Goal: Task Accomplishment & Management: Manage account settings

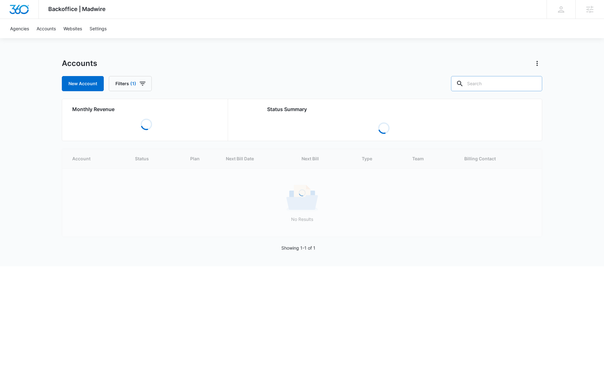
click at [477, 88] on input "text" at bounding box center [496, 83] width 91 height 15
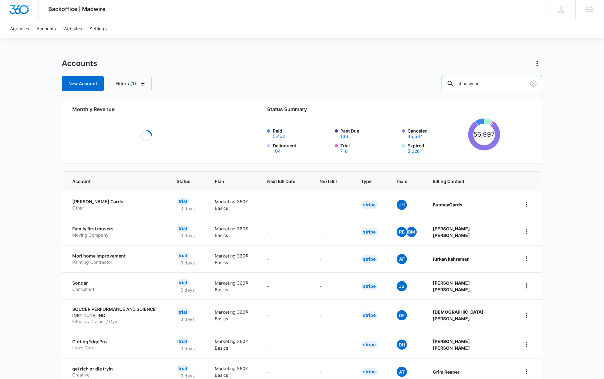
type input "shoalwood"
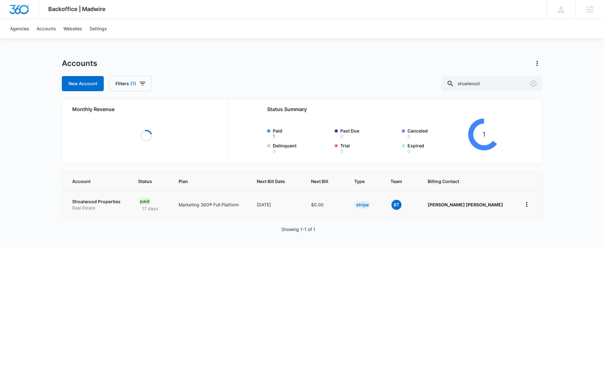
click at [99, 197] on td "Shoalwood Properties Real Estate" at bounding box center [96, 204] width 68 height 27
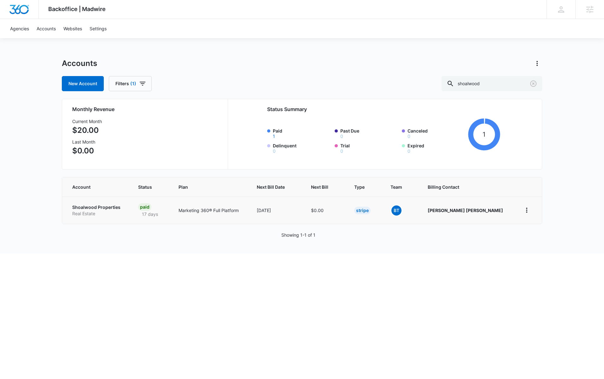
click at [105, 209] on p "Shoalwood Properties" at bounding box center [97, 207] width 51 height 6
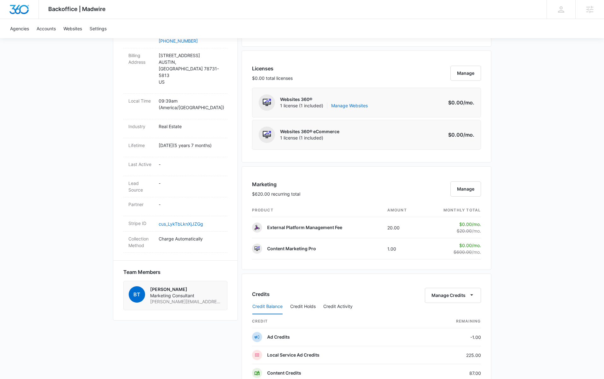
scroll to position [239, 0]
drag, startPoint x: 267, startPoint y: 249, endPoint x: 336, endPoint y: 244, distance: 68.9
click at [336, 244] on td "Content Marketing Pro" at bounding box center [317, 247] width 130 height 21
click at [335, 254] on td "Content Marketing Pro" at bounding box center [317, 247] width 130 height 21
click at [474, 191] on button "Manage" at bounding box center [465, 188] width 31 height 15
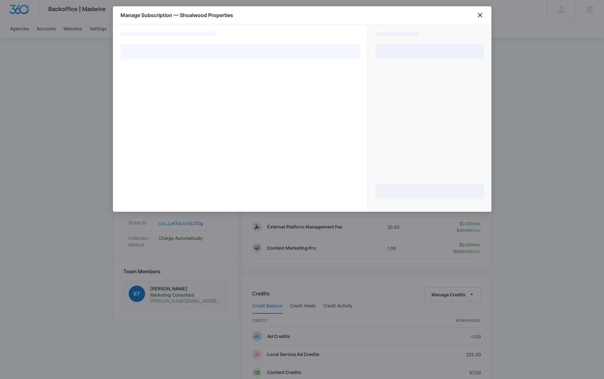
select select "pm_1La4sLA4n8RTgNjUsN5ciO5t"
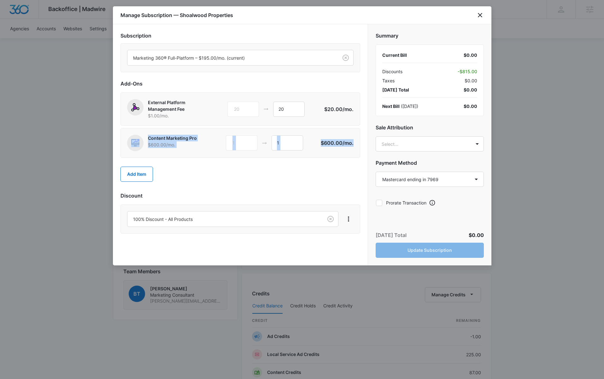
drag, startPoint x: 160, startPoint y: 133, endPoint x: 356, endPoint y: 140, distance: 195.6
click at [356, 140] on div "Content Marketing Pro $600.00 /mo. 1 1 $600.00 /mo." at bounding box center [240, 143] width 240 height 30
drag, startPoint x: 351, startPoint y: 147, endPoint x: 349, endPoint y: 151, distance: 4.3
click at [351, 147] on div "Content Marketing Pro $600.00 /mo. 1 1 $600.00 /mo." at bounding box center [240, 143] width 226 height 16
click at [477, 14] on icon "close" at bounding box center [480, 15] width 8 height 8
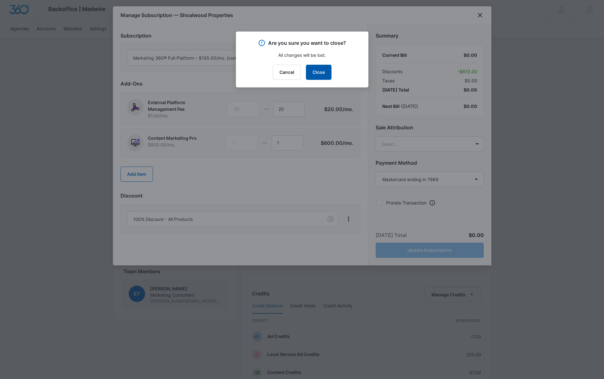
click at [316, 67] on button "Close" at bounding box center [319, 72] width 26 height 15
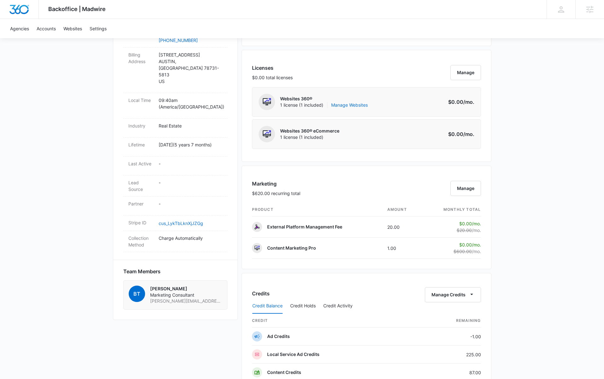
click at [529, 231] on div "Backoffice | Madwire Apps Settings [PERSON_NAME] [PERSON_NAME][EMAIL_ADDRESS][P…" at bounding box center [302, 189] width 604 height 856
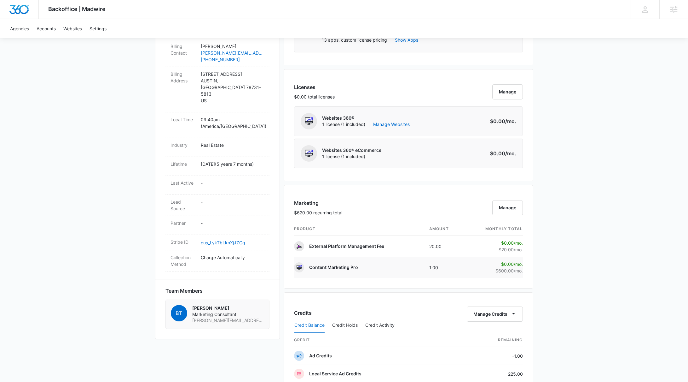
scroll to position [220, 0]
drag, startPoint x: 309, startPoint y: 269, endPoint x: 441, endPoint y: 267, distance: 131.5
click at [402, 267] on td "Content Marketing Pro" at bounding box center [359, 266] width 130 height 21
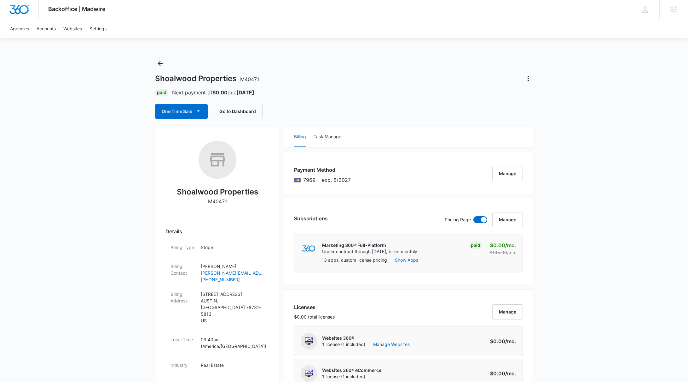
scroll to position [-1, 0]
